Goal: Navigation & Orientation: Find specific page/section

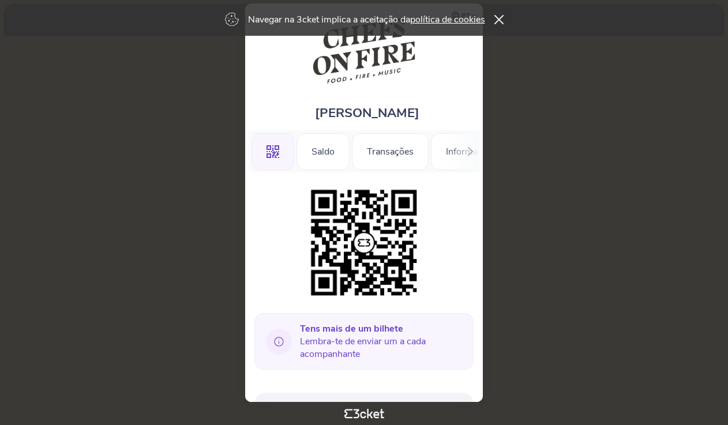
click at [279, 343] on icon at bounding box center [278, 341] width 9 height 9
click at [499, 19] on icon at bounding box center [499, 19] width 10 height 9
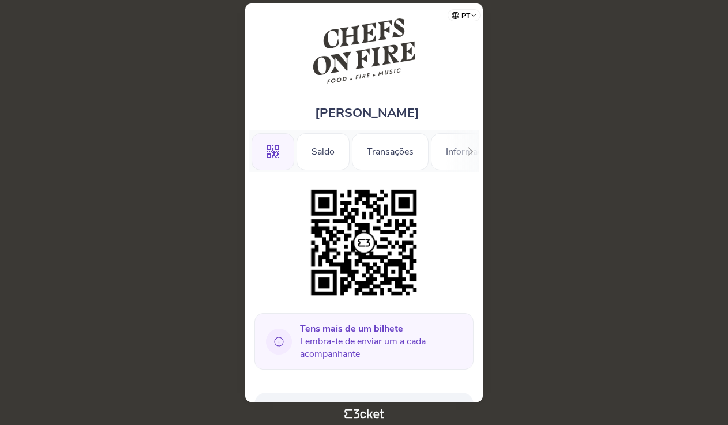
click at [273, 345] on icon at bounding box center [279, 342] width 26 height 26
click at [468, 151] on icon at bounding box center [470, 151] width 9 height 9
click at [468, 151] on div "Informações" at bounding box center [436, 151] width 81 height 37
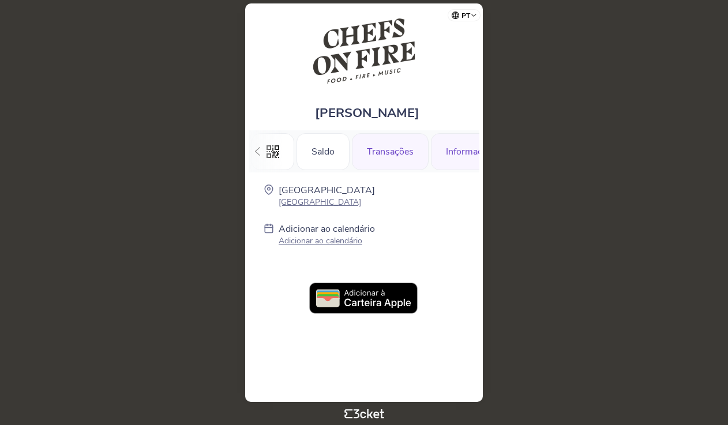
scroll to position [0, 35]
click at [367, 149] on div "Transações" at bounding box center [355, 151] width 77 height 37
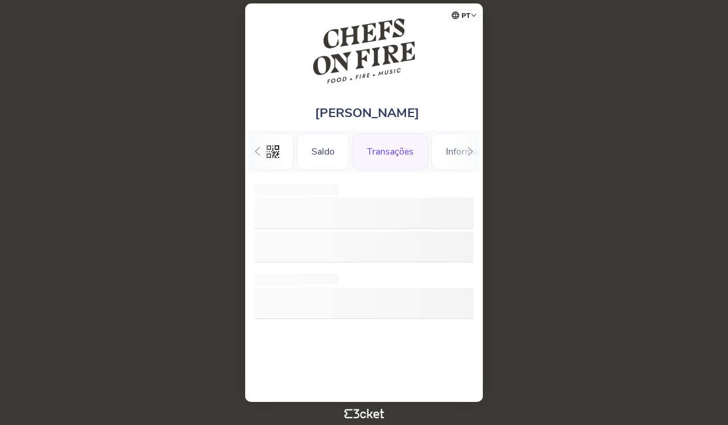
scroll to position [0, 28]
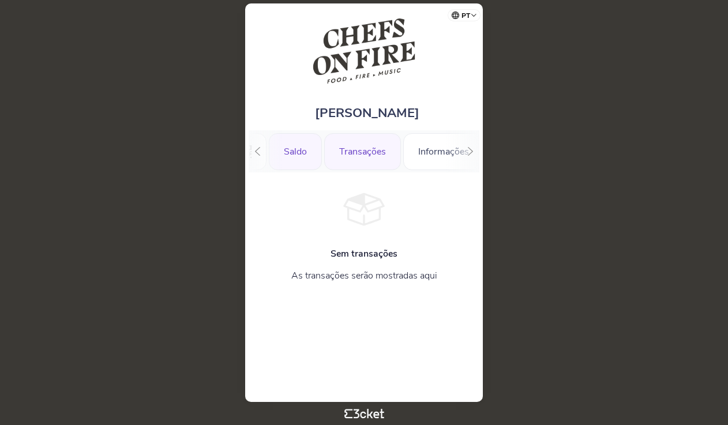
click at [307, 156] on div "Saldo" at bounding box center [295, 151] width 53 height 37
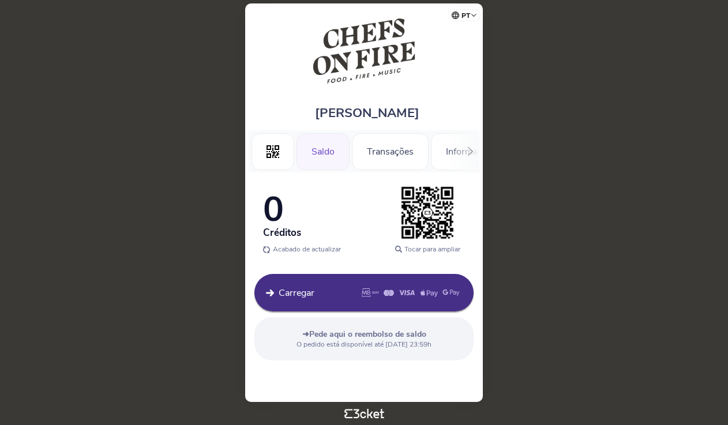
click at [452, 152] on div ".st0{fill-rule:evenodd;clip-rule:evenodd;} Saldo Transações Informações" at bounding box center [364, 151] width 231 height 42
click at [399, 153] on div "Transações" at bounding box center [390, 151] width 77 height 37
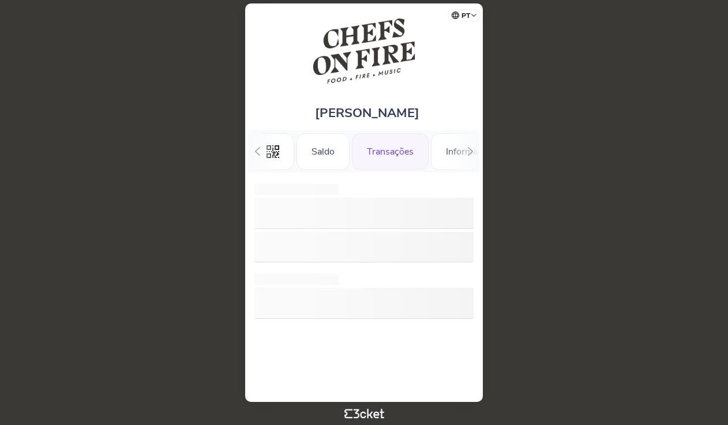
scroll to position [0, 28]
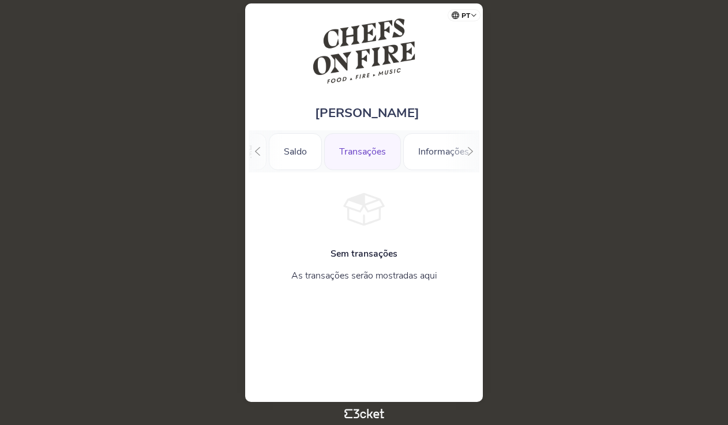
click at [471, 152] on icon at bounding box center [470, 151] width 5 height 9
click at [420, 151] on div "Informações" at bounding box center [436, 151] width 81 height 37
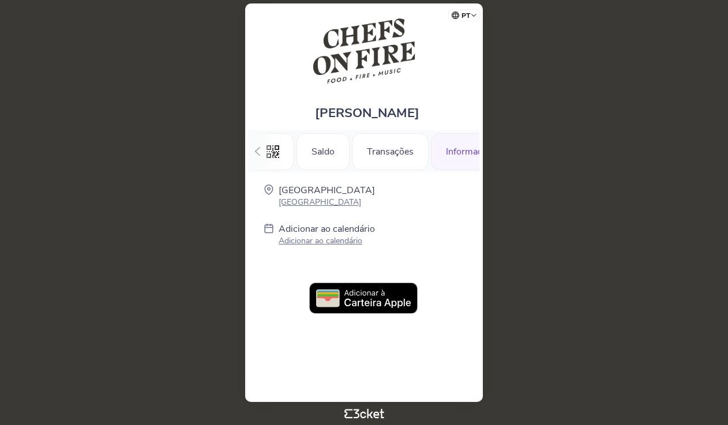
scroll to position [0, 35]
click at [378, 299] on img at bounding box center [364, 299] width 110 height 32
click at [279, 162] on div ".st0{fill-rule:evenodd;clip-rule:evenodd;} [GEOGRAPHIC_DATA] Transações Informa…" at bounding box center [364, 151] width 231 height 42
click at [303, 157] on div "Saldo" at bounding box center [287, 151] width 53 height 37
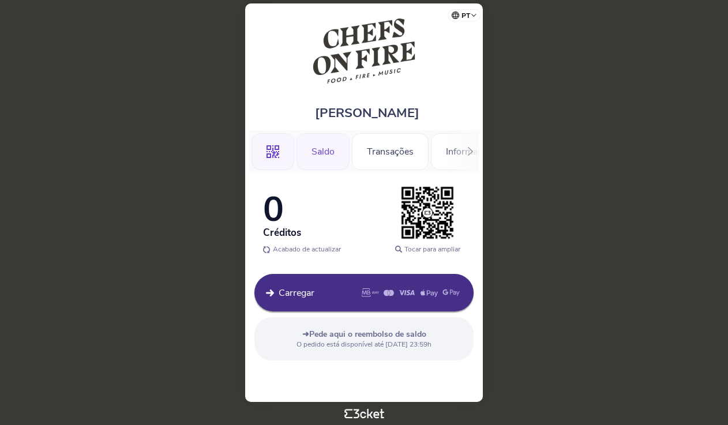
click at [276, 153] on icon ".st0{fill-rule:evenodd;clip-rule:evenodd;}" at bounding box center [273, 151] width 13 height 13
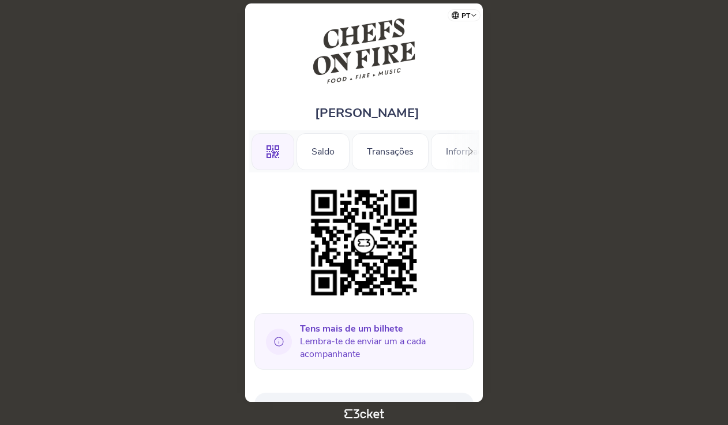
click at [356, 341] on span "Tens mais de um bilhete Lembra-te de enviar um a cada acompanhante" at bounding box center [382, 341] width 164 height 38
click at [281, 343] on icon at bounding box center [279, 342] width 26 height 26
click at [320, 328] on b "Tens mais de um bilhete" at bounding box center [351, 328] width 103 height 13
click at [283, 346] on icon at bounding box center [279, 342] width 26 height 26
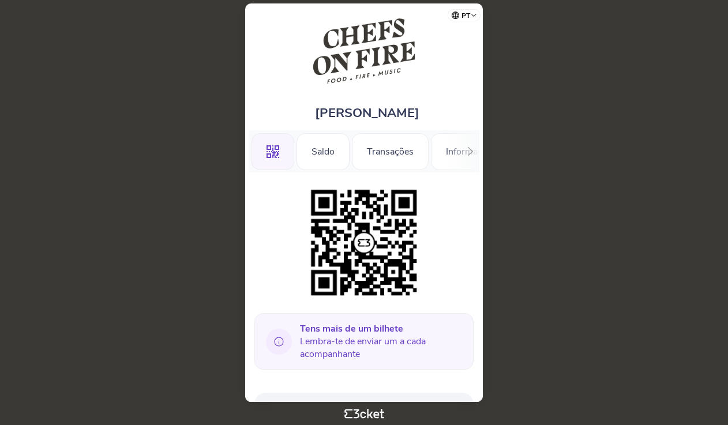
click at [283, 346] on icon at bounding box center [279, 342] width 26 height 26
click at [278, 341] on icon at bounding box center [279, 342] width 26 height 26
